Goal: Task Accomplishment & Management: Complete application form

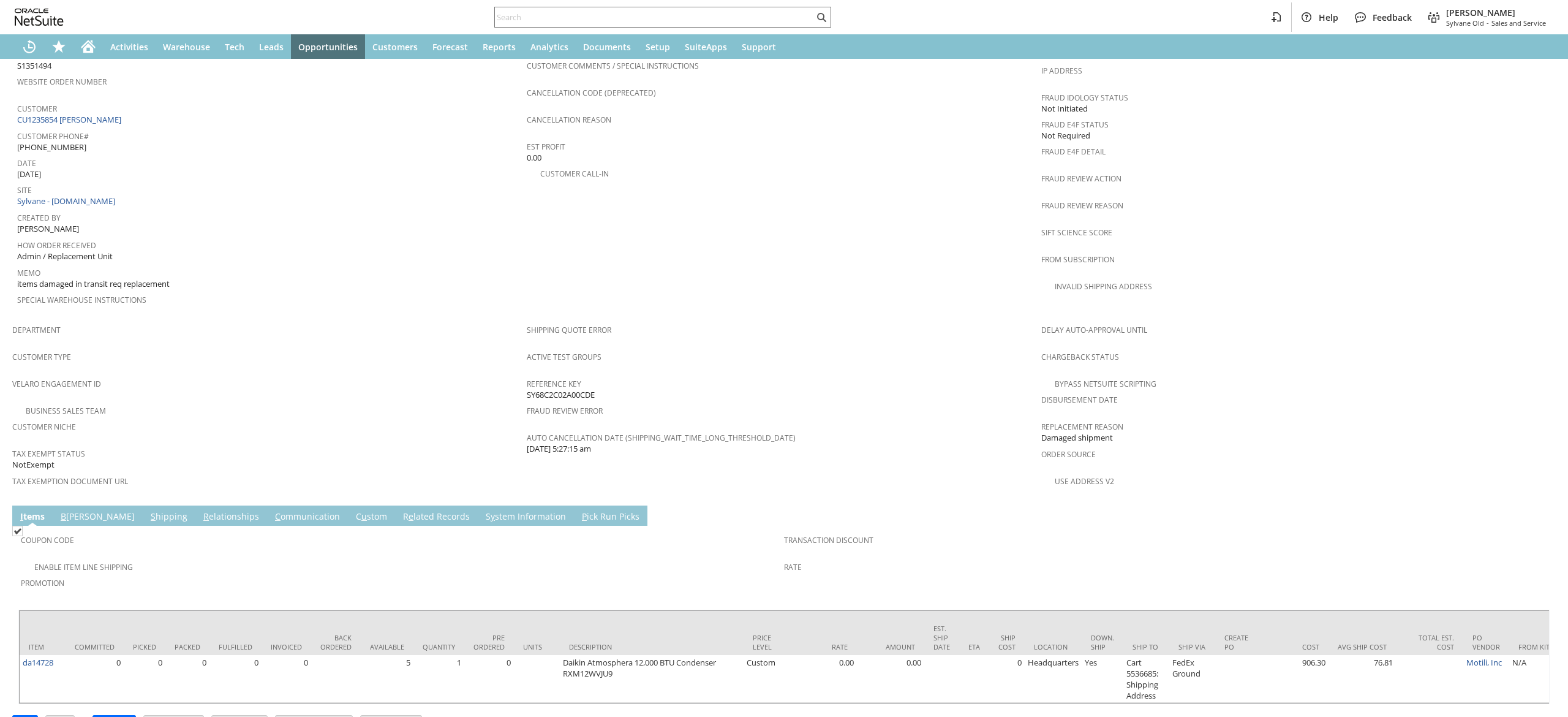
scroll to position [538, 0]
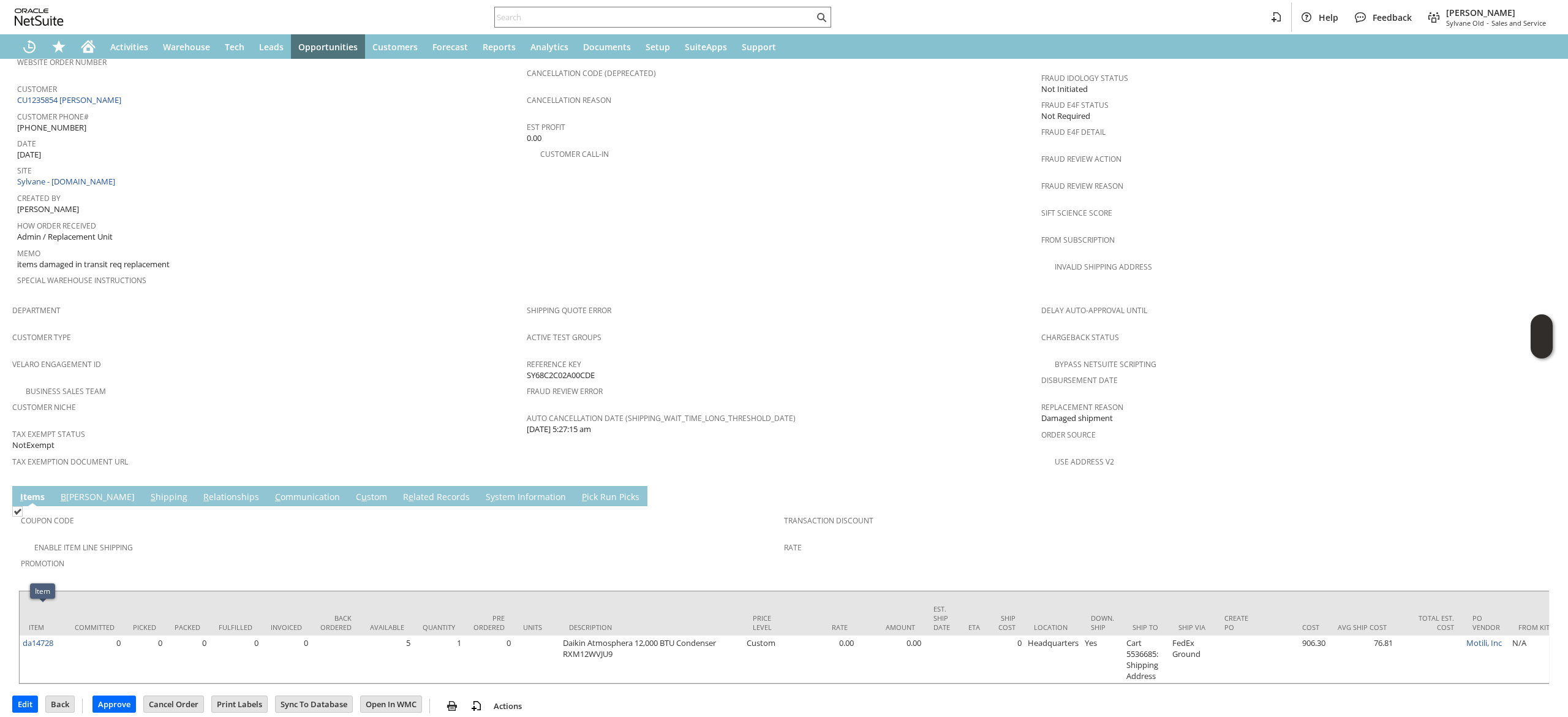
click at [140, 509] on td "Coupon Code" at bounding box center [403, 524] width 763 height 30
click at [148, 491] on link "S hipping" at bounding box center [169, 498] width 43 height 14
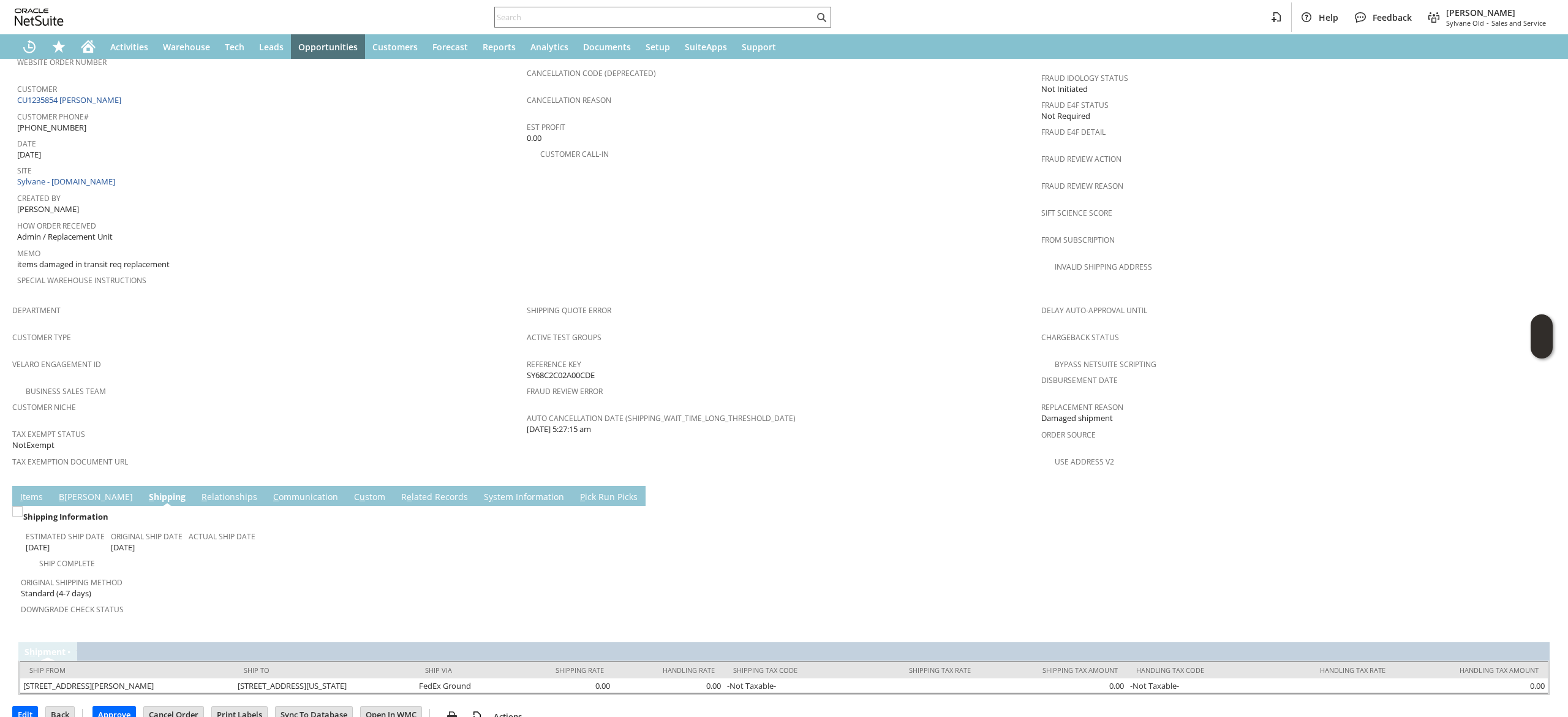
scroll to position [531, 0]
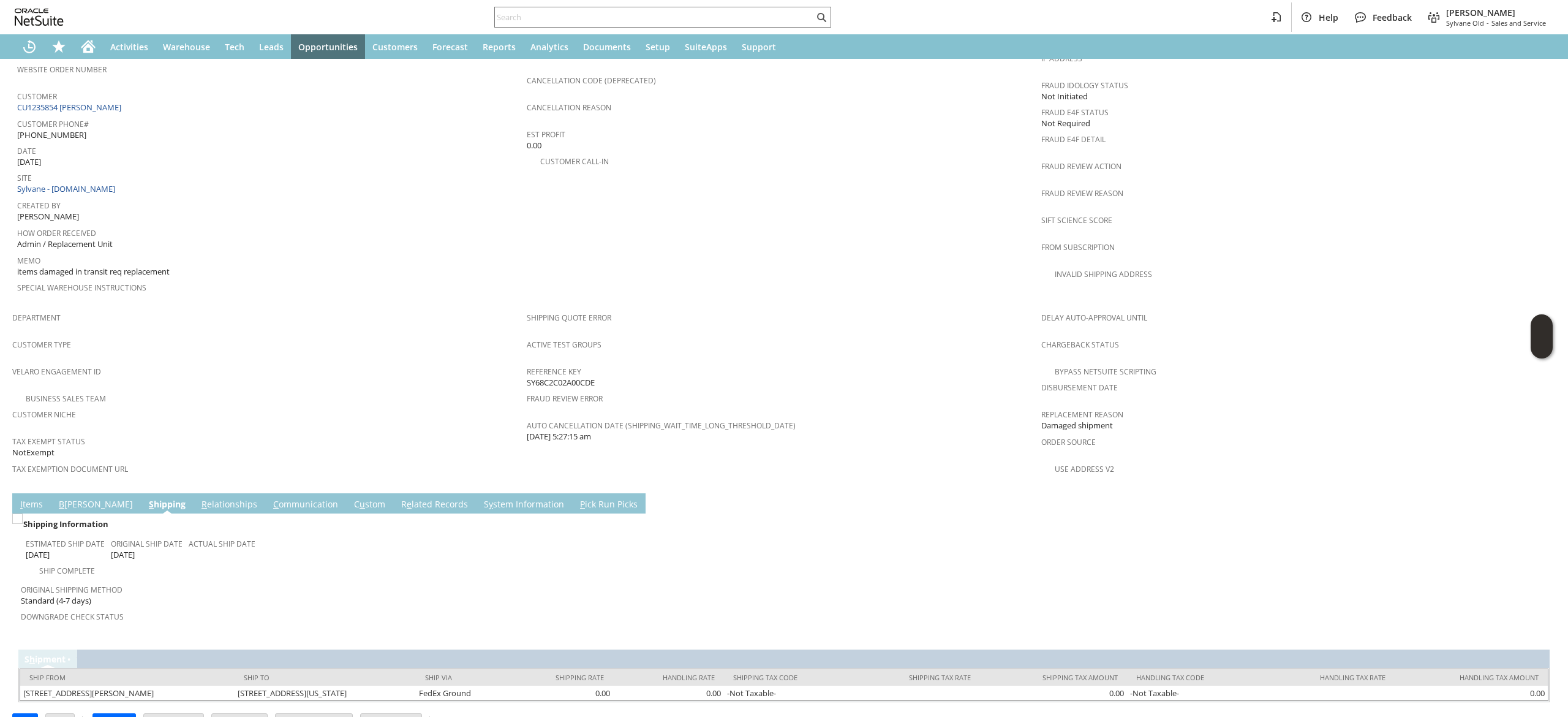
click at [270, 498] on link "C ommunication" at bounding box center [305, 505] width 71 height 14
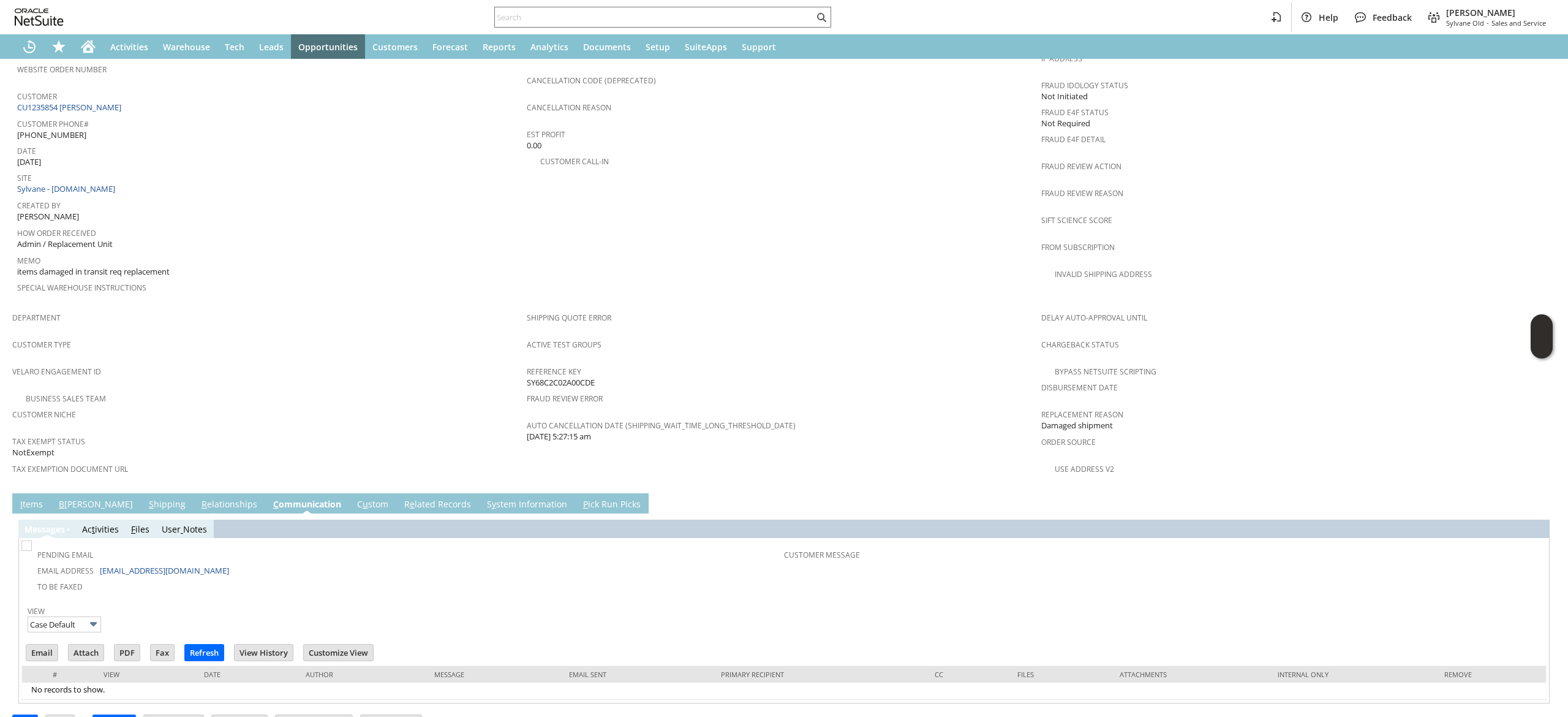
scroll to position [0, 0]
drag, startPoint x: 228, startPoint y: 543, endPoint x: 103, endPoint y: 536, distance: 125.2
click at [103, 562] on td "Email Address jimdmoore@hotmail.com" at bounding box center [404, 570] width 760 height 16
click at [590, 10] on input "text" at bounding box center [654, 17] width 319 height 15
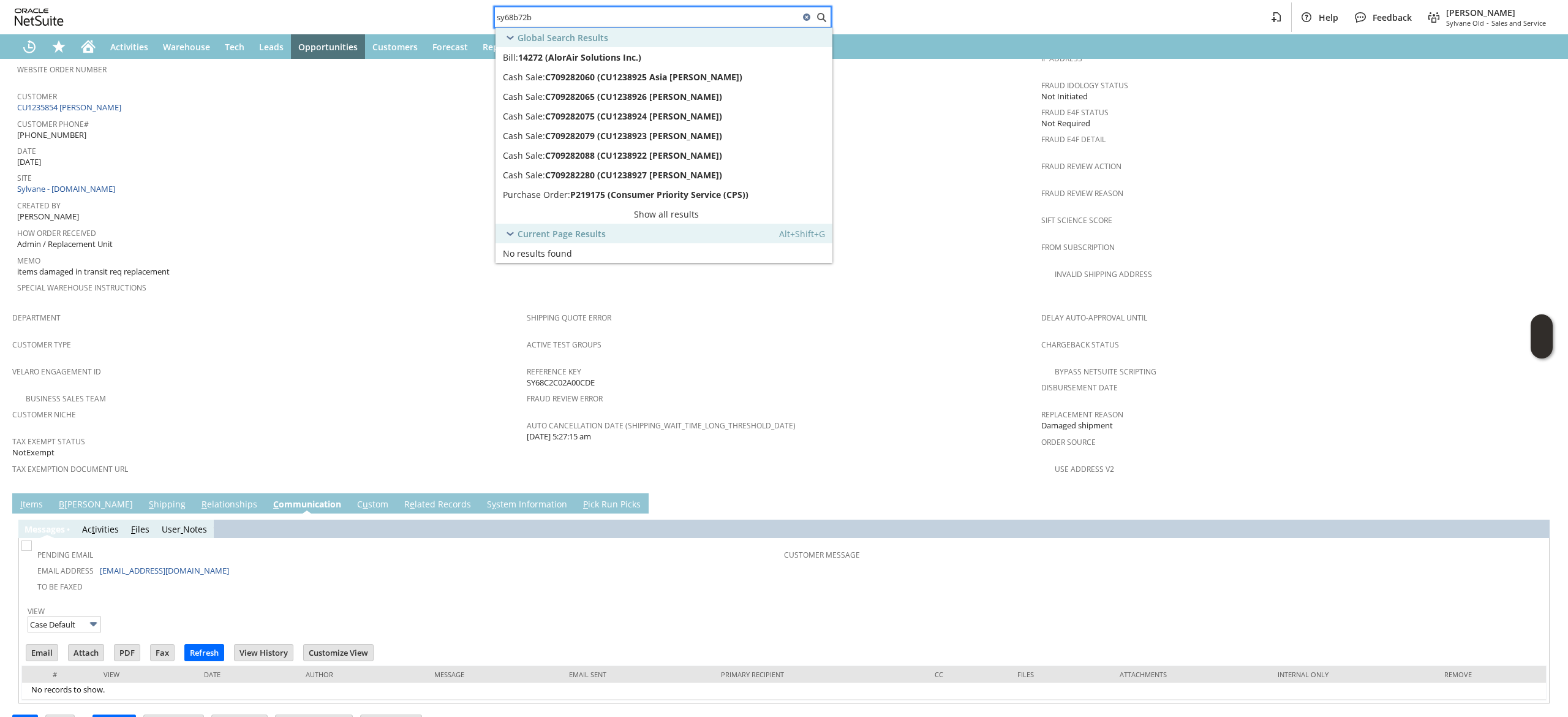
click at [577, 25] on div "sy68b72b" at bounding box center [662, 17] width 337 height 21
click at [574, 17] on input "sy68b72b" at bounding box center [647, 17] width 304 height 15
paste input "8604904668"
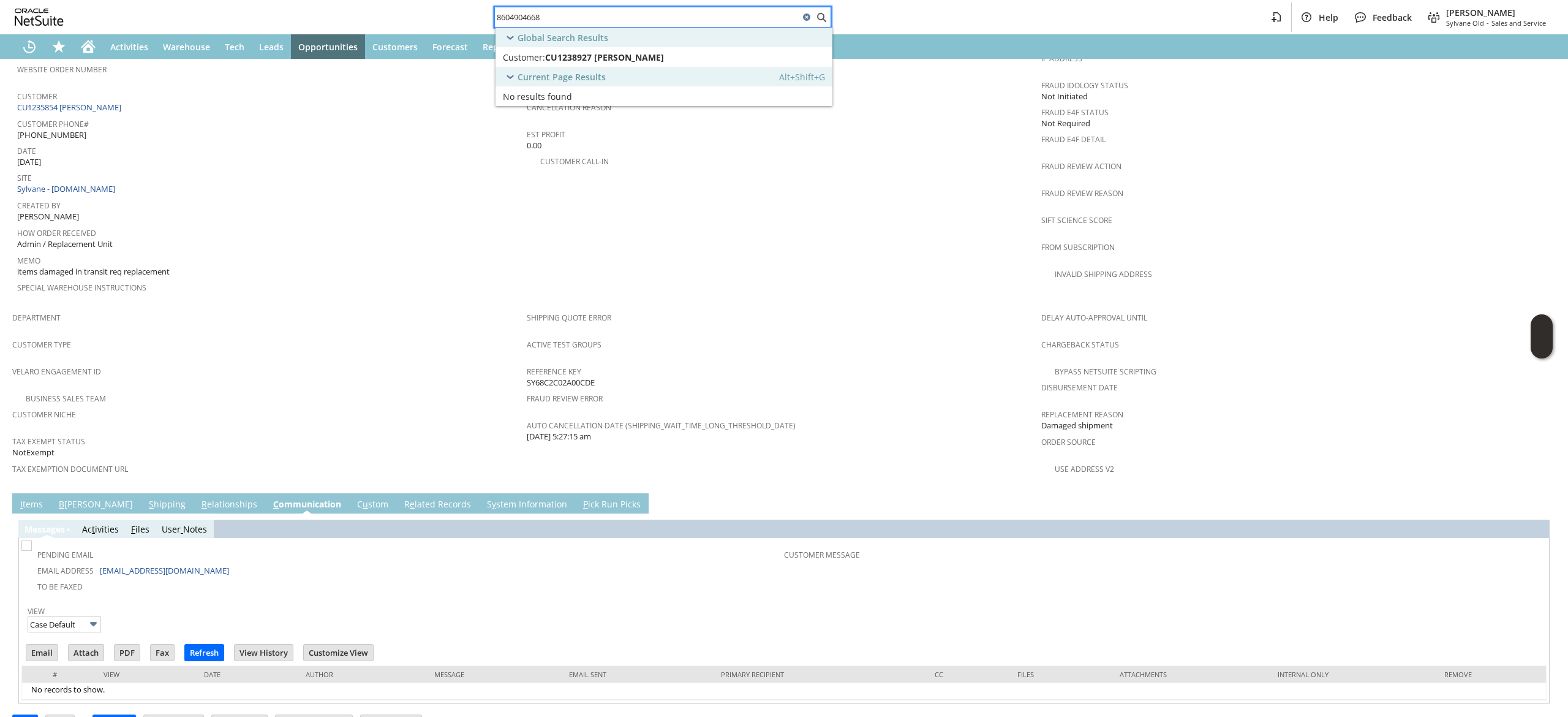
type input "8604904668"
drag, startPoint x: 628, startPoint y: 53, endPoint x: 642, endPoint y: 61, distance: 16.1
click at [640, 60] on span "CU1238927 Rozelle C Evans" at bounding box center [604, 57] width 119 height 12
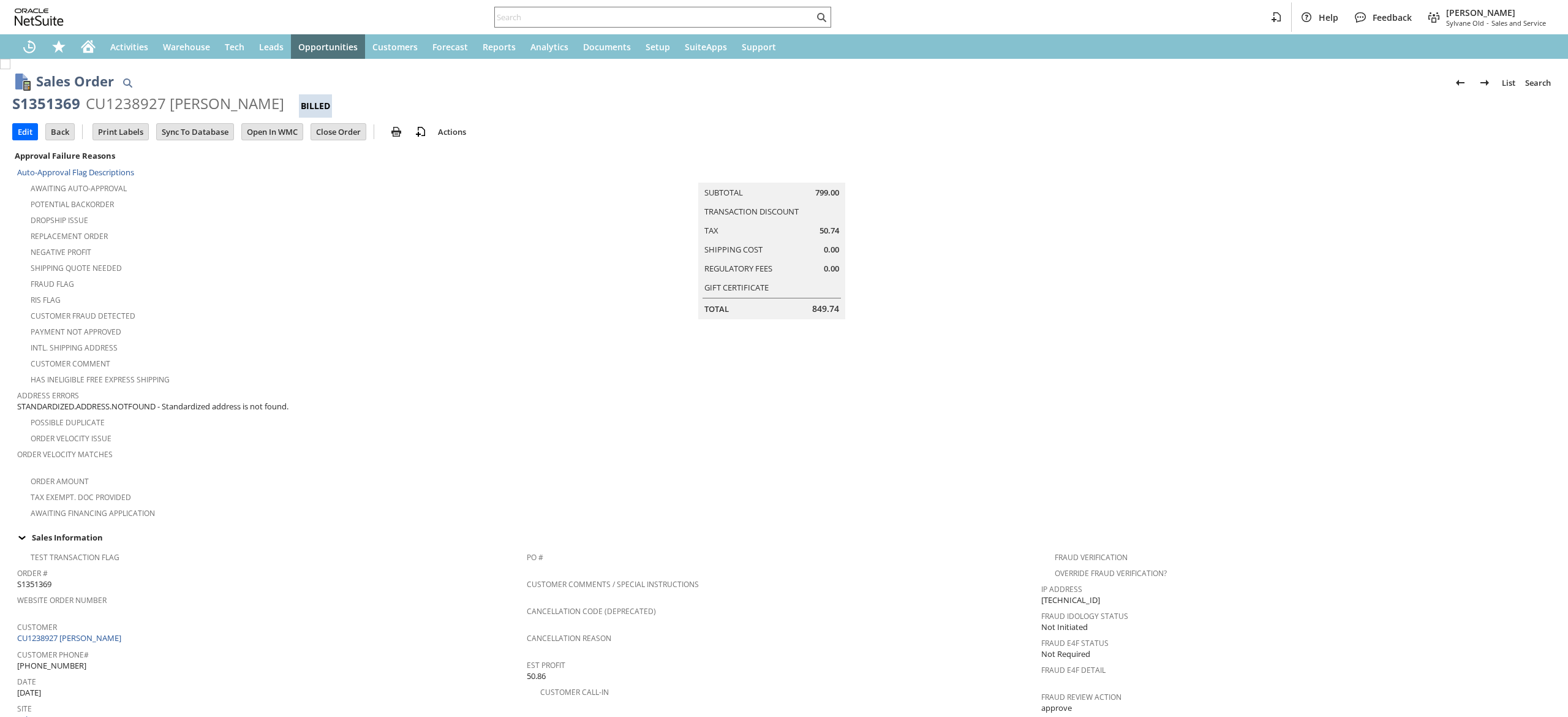
scroll to position [559, 0]
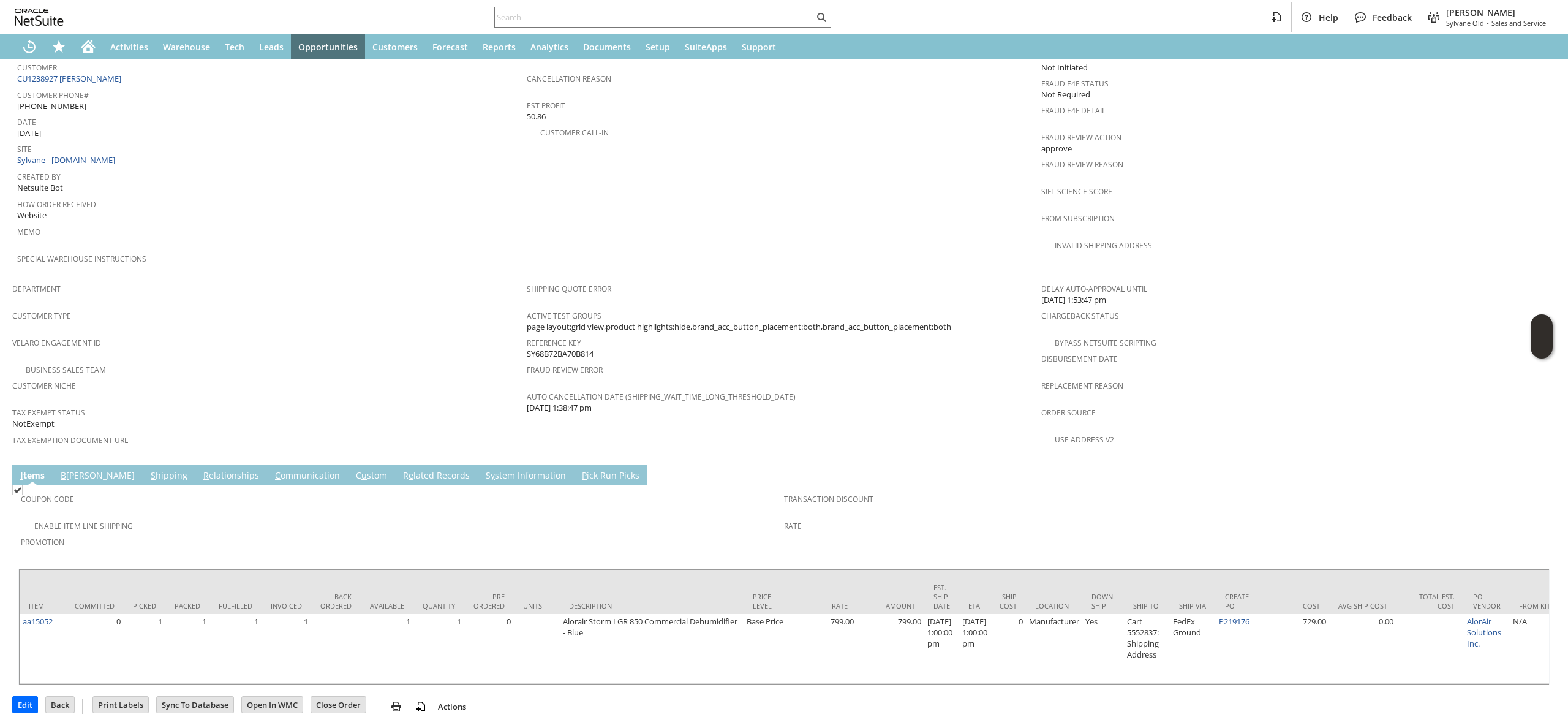
click at [76, 469] on link "B illing" at bounding box center [98, 476] width 80 height 14
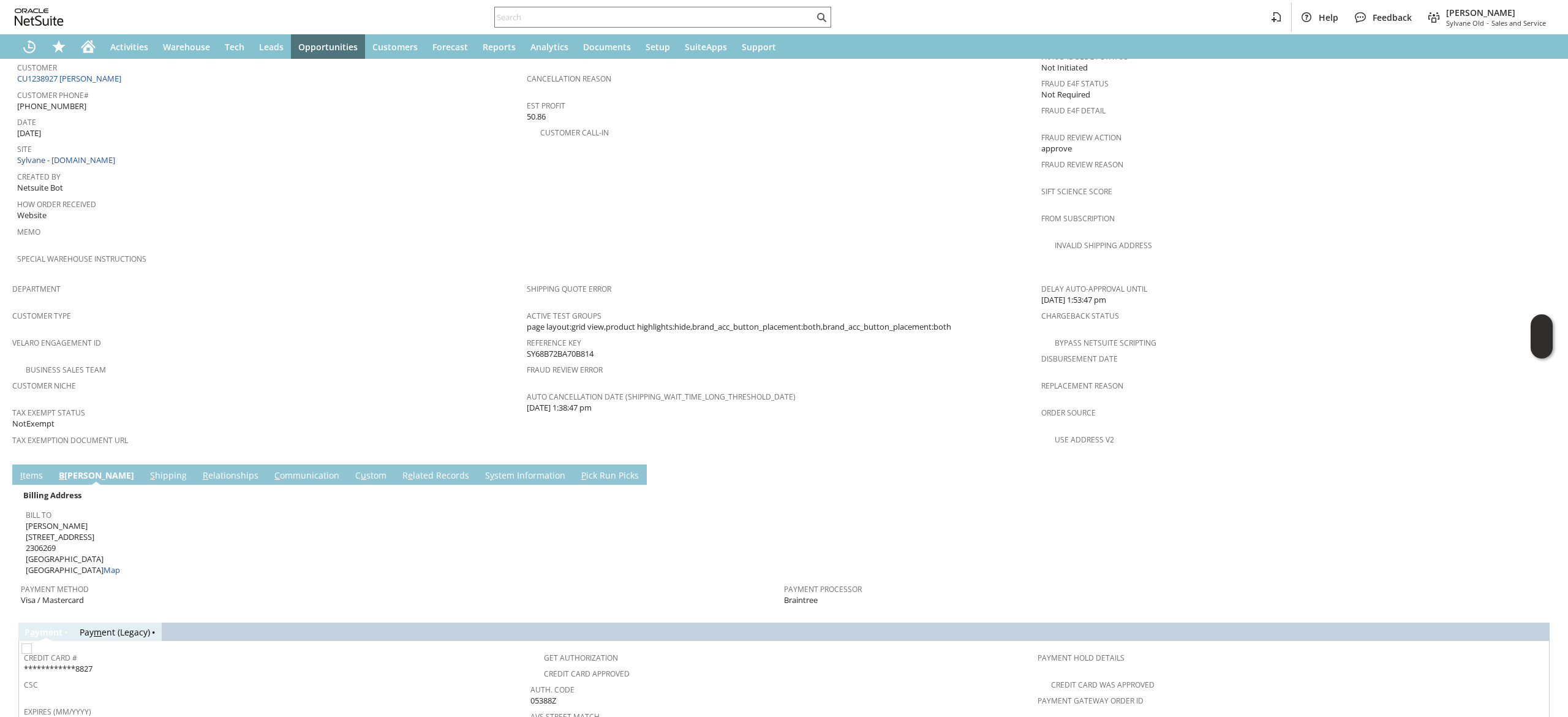
click at [147, 469] on link "S hipping" at bounding box center [169, 476] width 43 height 14
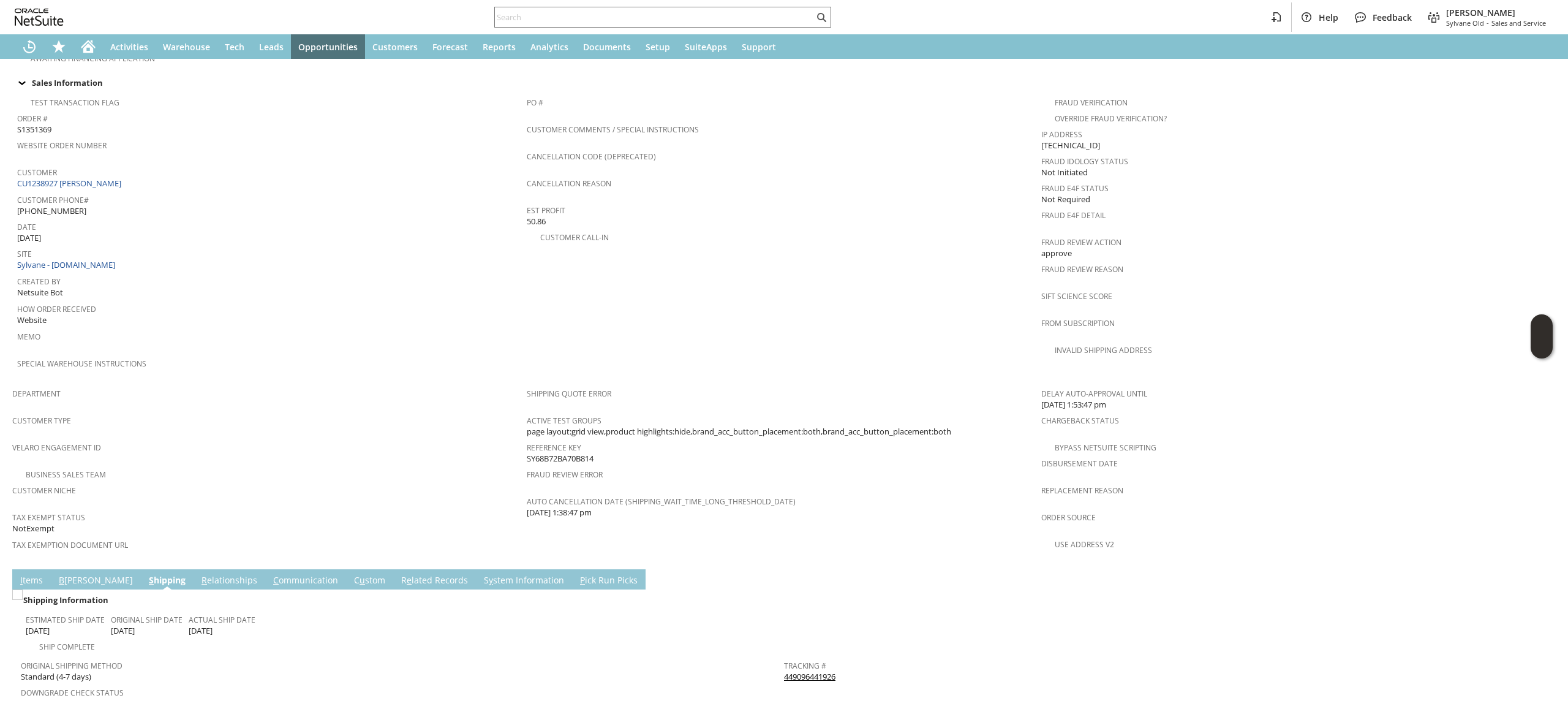
scroll to position [531, 0]
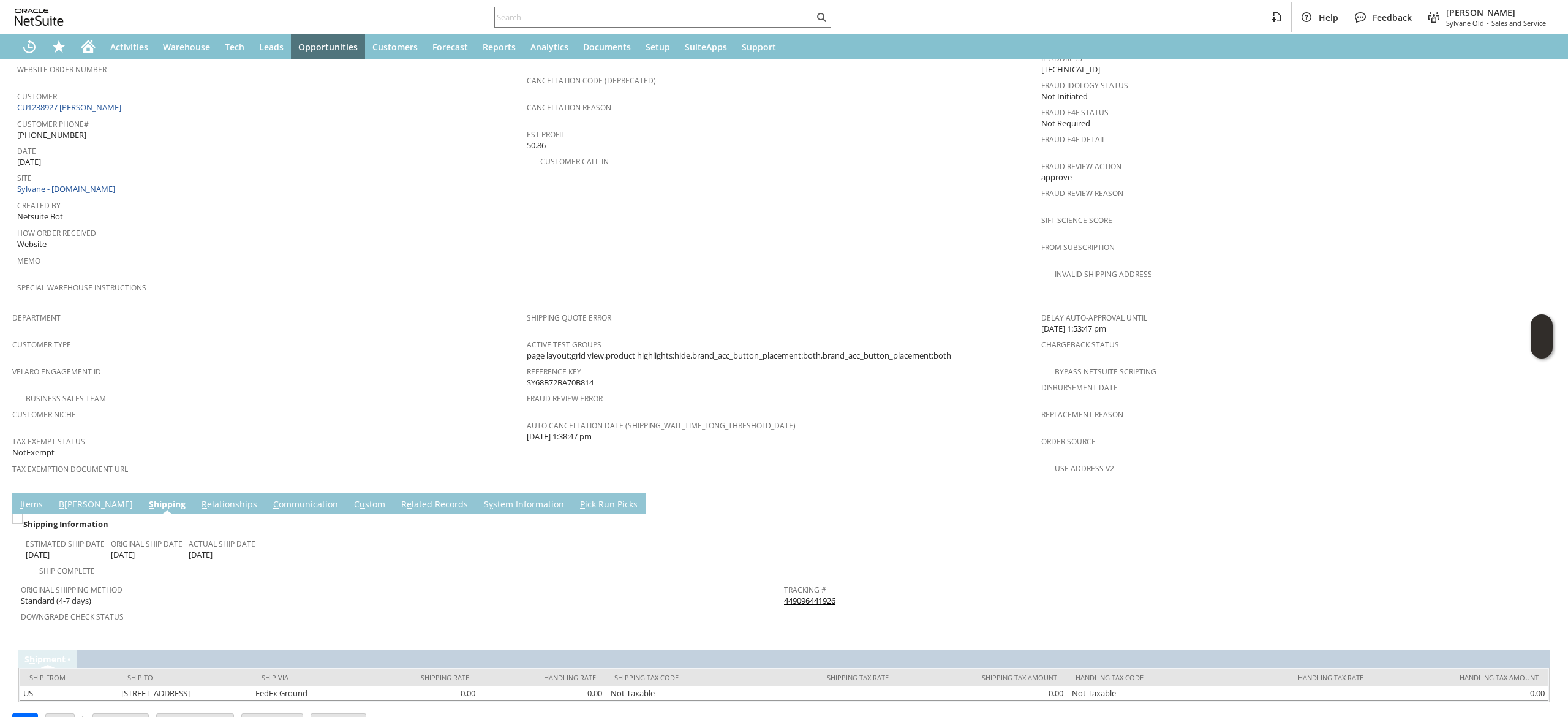
click at [375, 252] on span "Memo" at bounding box center [269, 259] width 504 height 14
click at [576, 10] on input "text" at bounding box center [654, 17] width 319 height 15
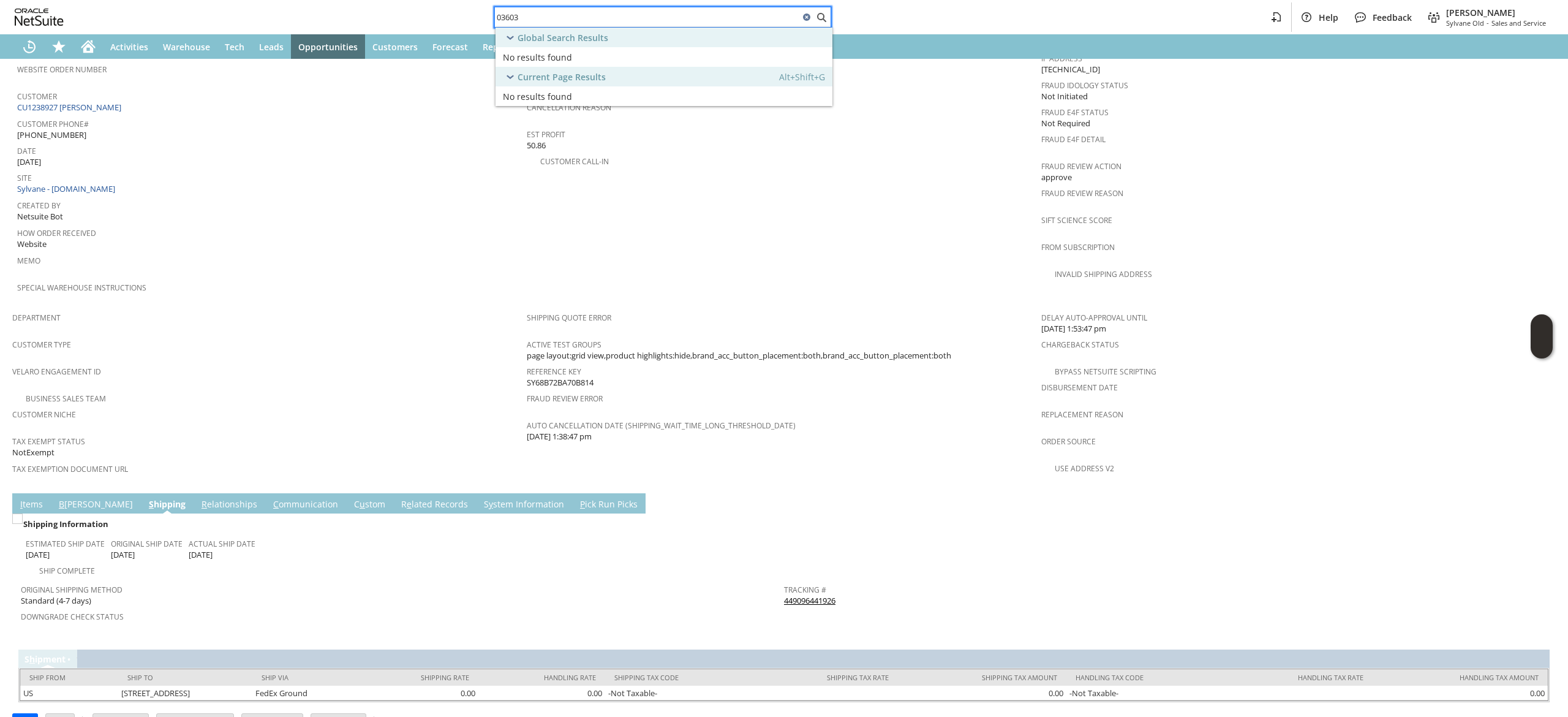
click at [581, 15] on input "03603" at bounding box center [647, 17] width 304 height 15
click at [327, 460] on span "Tax Exemption Document URL" at bounding box center [267, 467] width 509 height 14
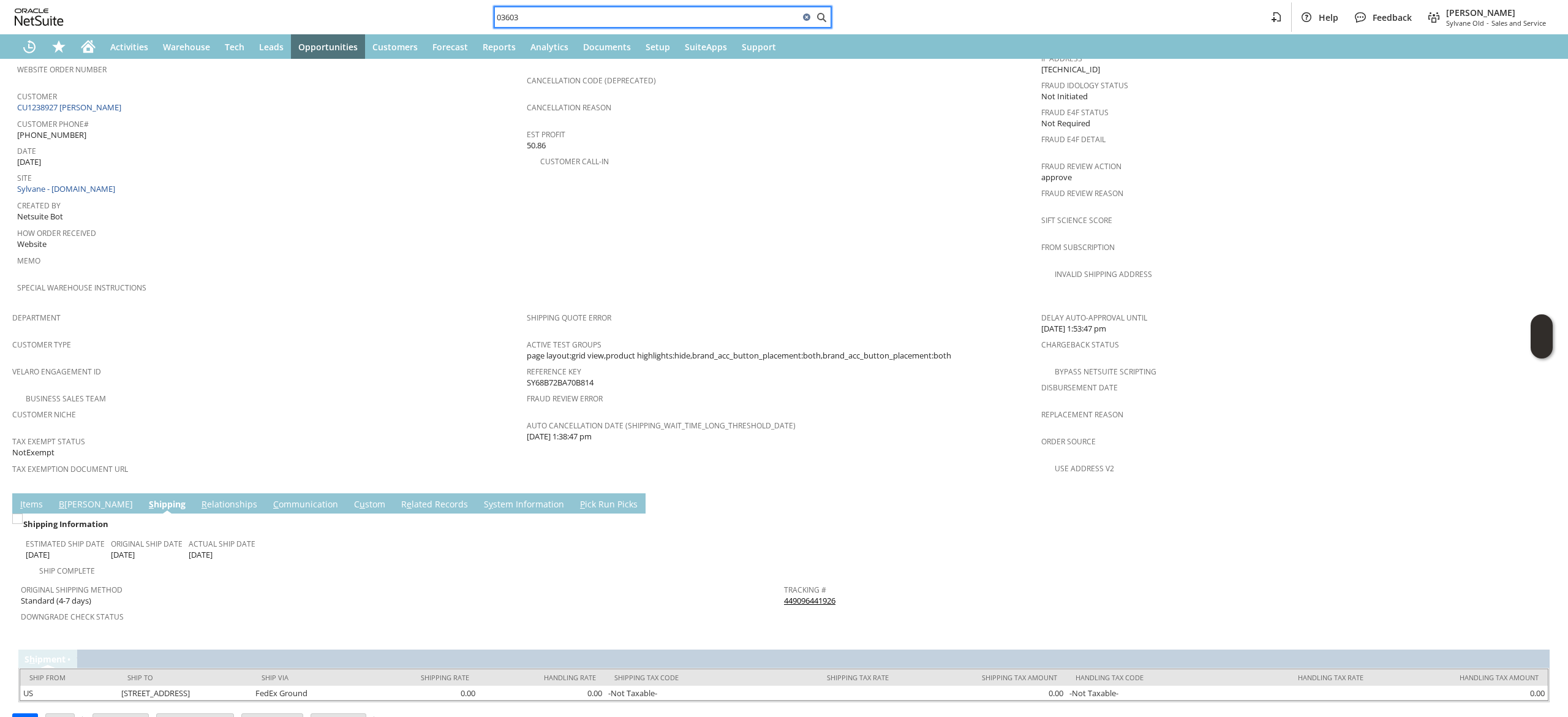
click at [496, 18] on input "03603" at bounding box center [647, 17] width 304 height 15
click at [595, 18] on input "03603" at bounding box center [647, 17] width 304 height 15
click at [497, 17] on input "03603" at bounding box center [647, 17] width 304 height 15
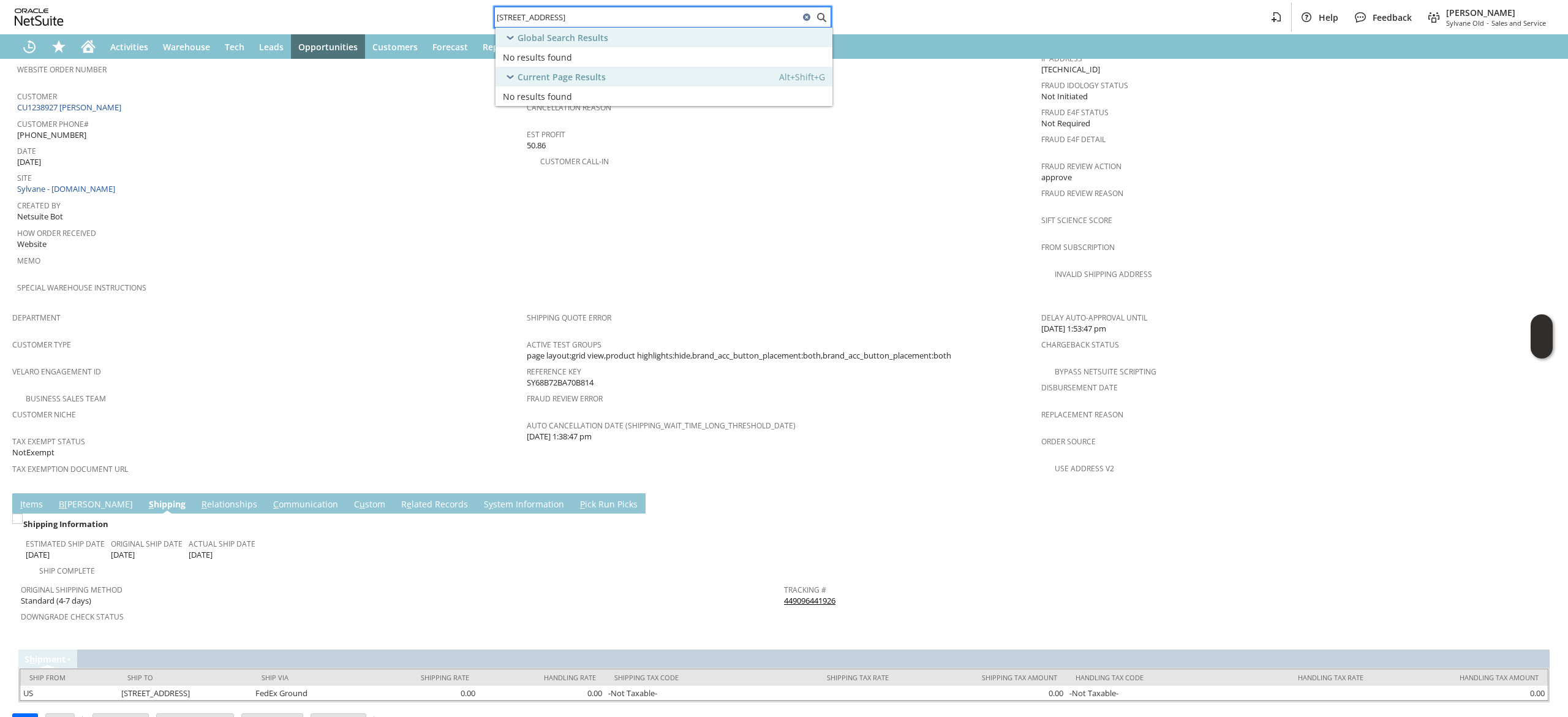
click at [270, 498] on link "C ommunication" at bounding box center [305, 505] width 71 height 14
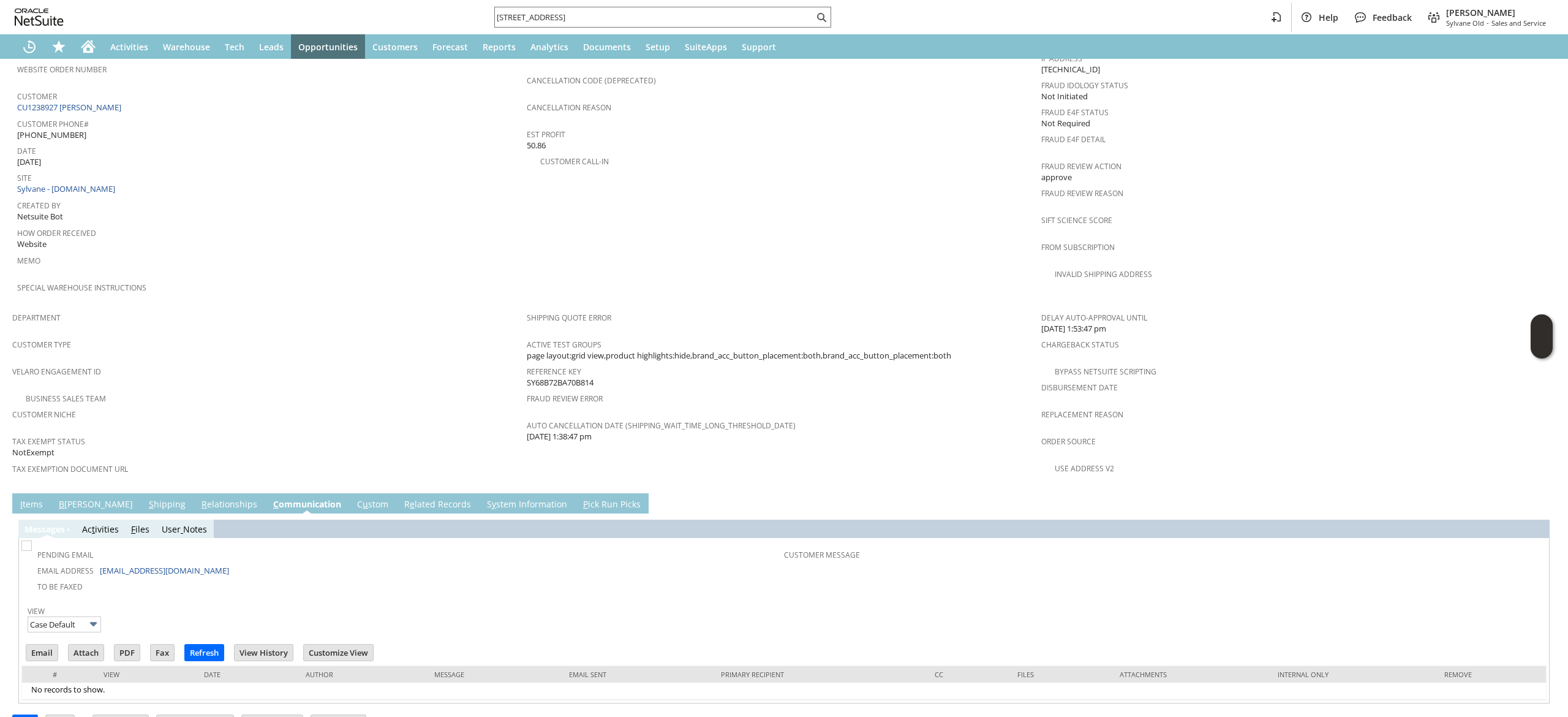
scroll to position [0, 0]
click at [578, 15] on input "32 granville rd 03603" at bounding box center [654, 17] width 319 height 15
click at [578, 15] on input "32 granville rd 03603" at bounding box center [647, 17] width 304 height 15
paste input "9497954374"
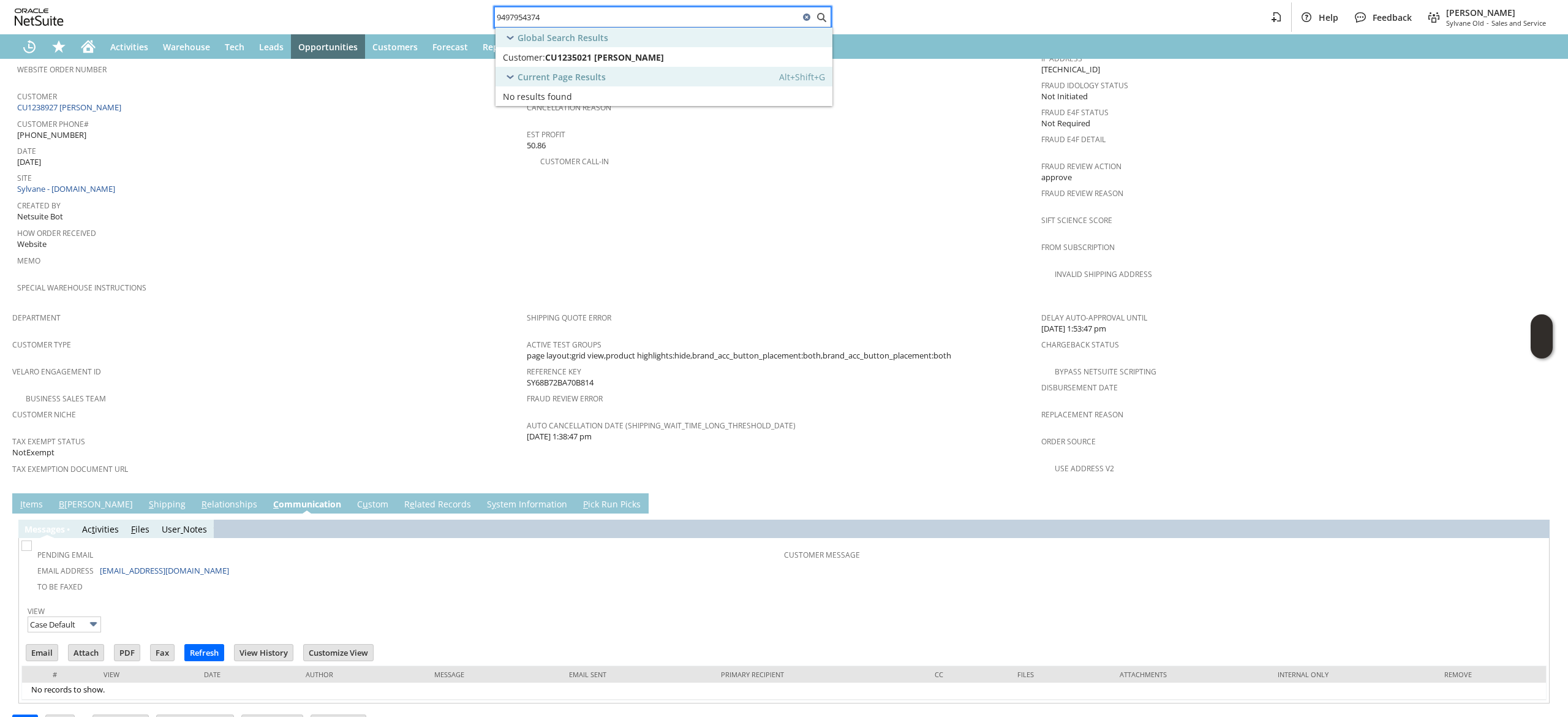
type input "32 granville rd 03603"
click at [101, 49] on div "Home" at bounding box center [88, 47] width 30 height 25
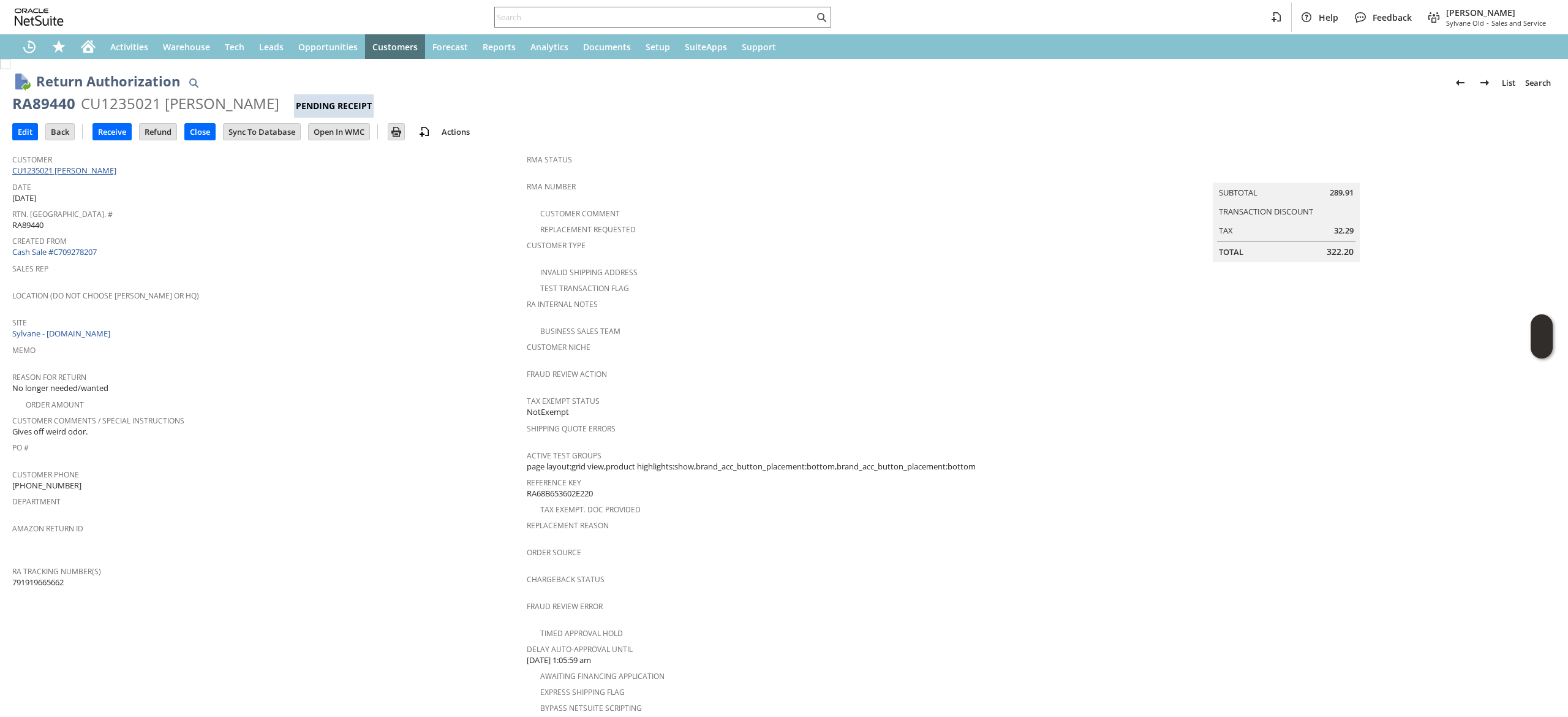
click at [70, 168] on link "CU1235021 [PERSON_NAME]" at bounding box center [66, 171] width 107 height 11
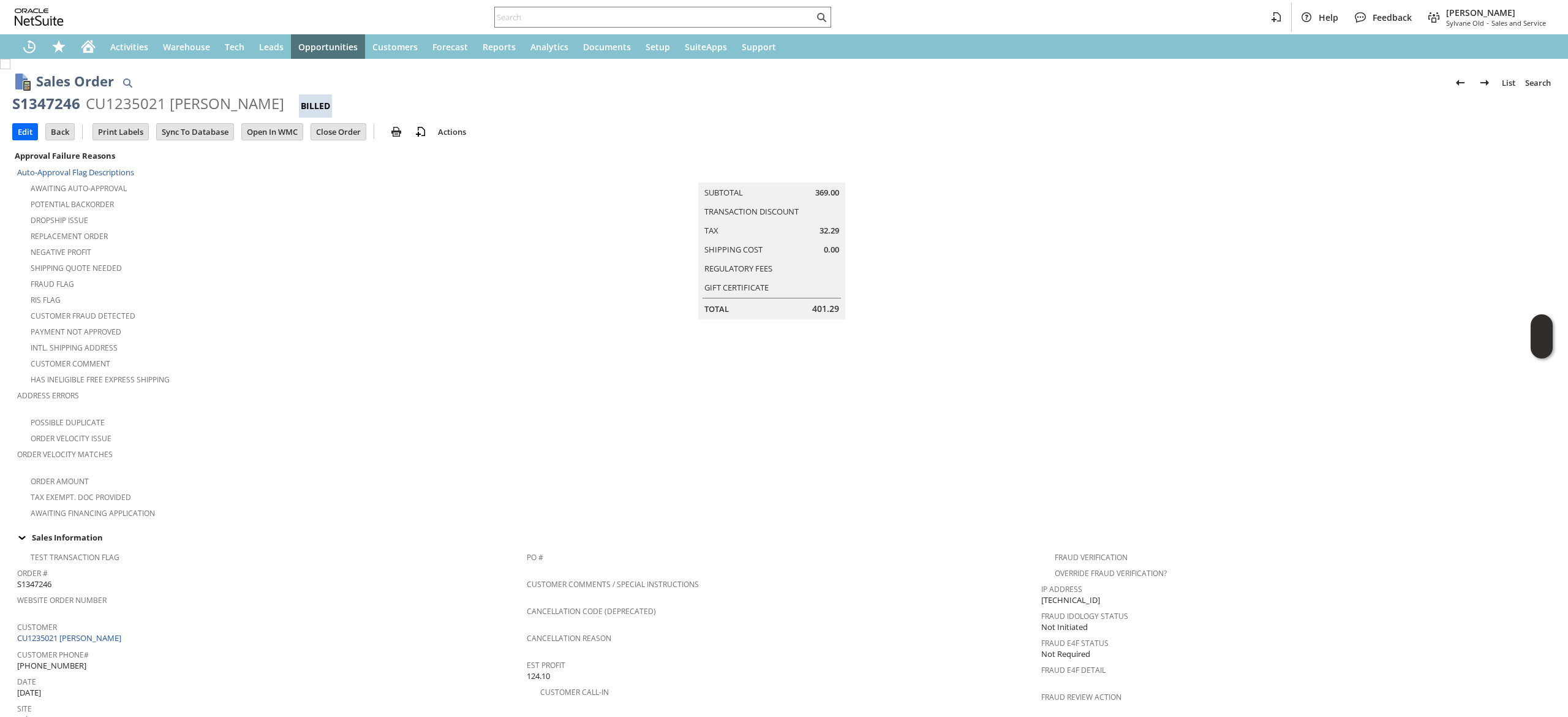
scroll to position [570, 0]
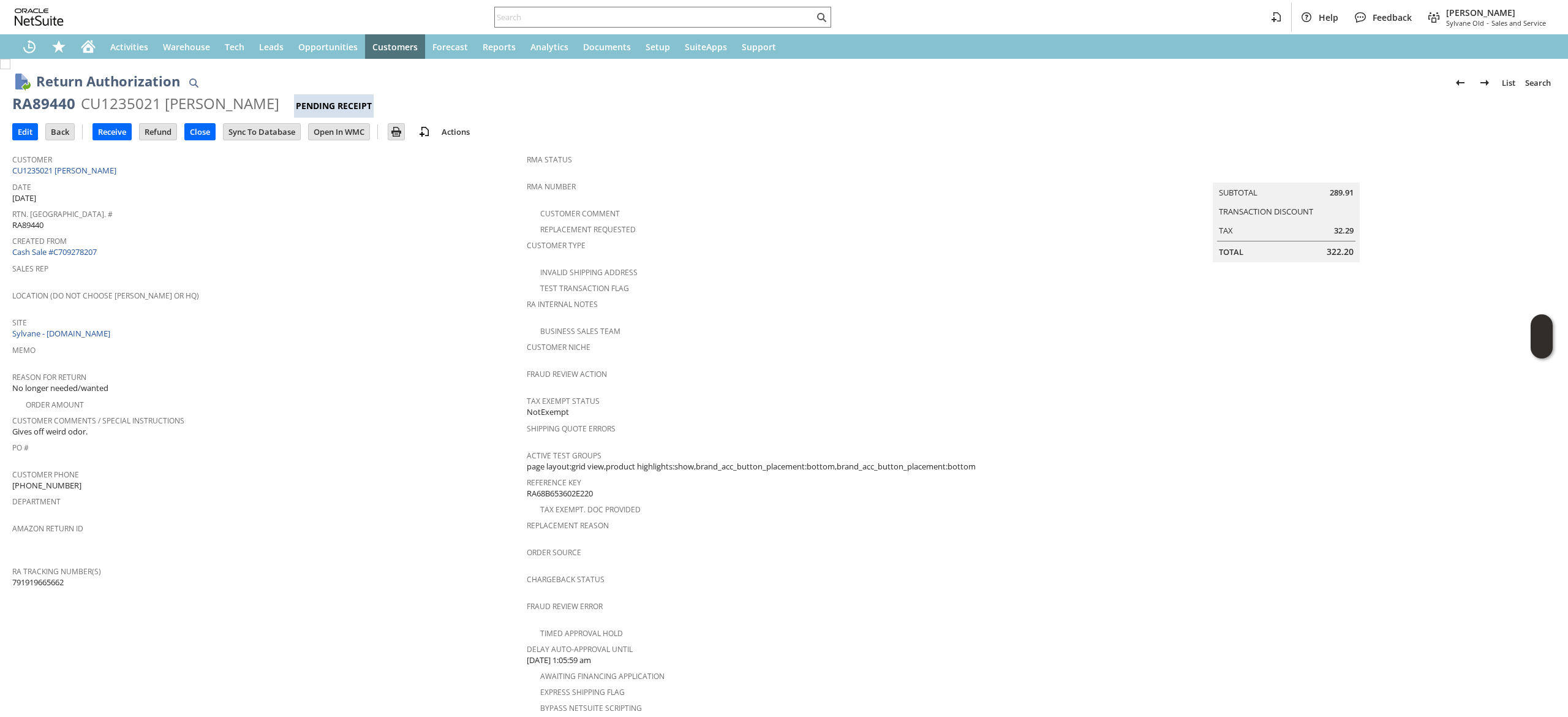
scroll to position [314, 0]
